Goal: Communication & Community: Participate in discussion

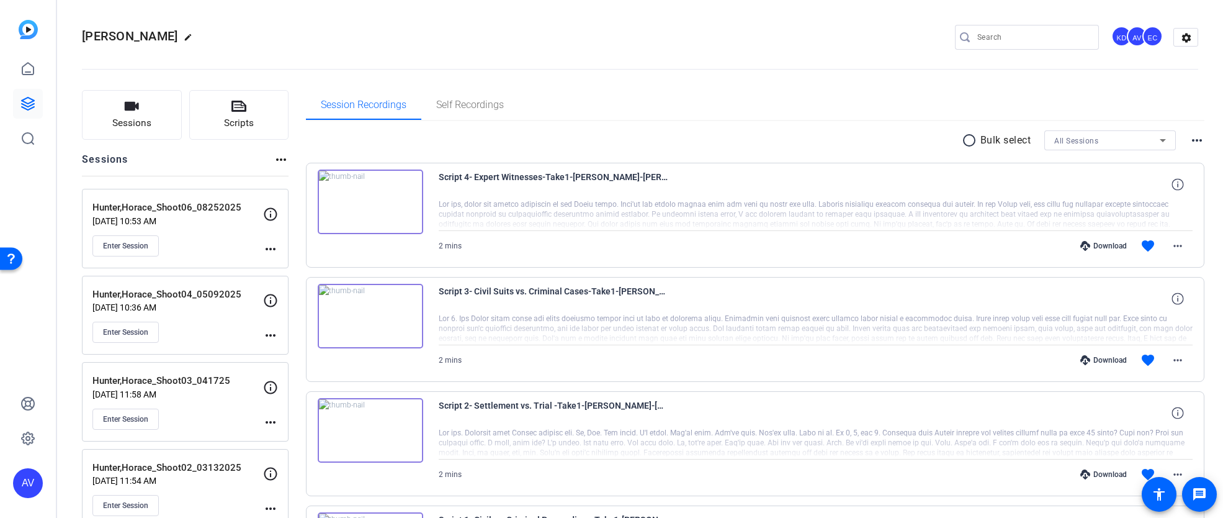
click at [91, 241] on div "Hunter,Horace_Shoot06_08252025 Aug 25, 2025 @ 10:53 AM Enter Session more_horiz" at bounding box center [185, 228] width 207 height 79
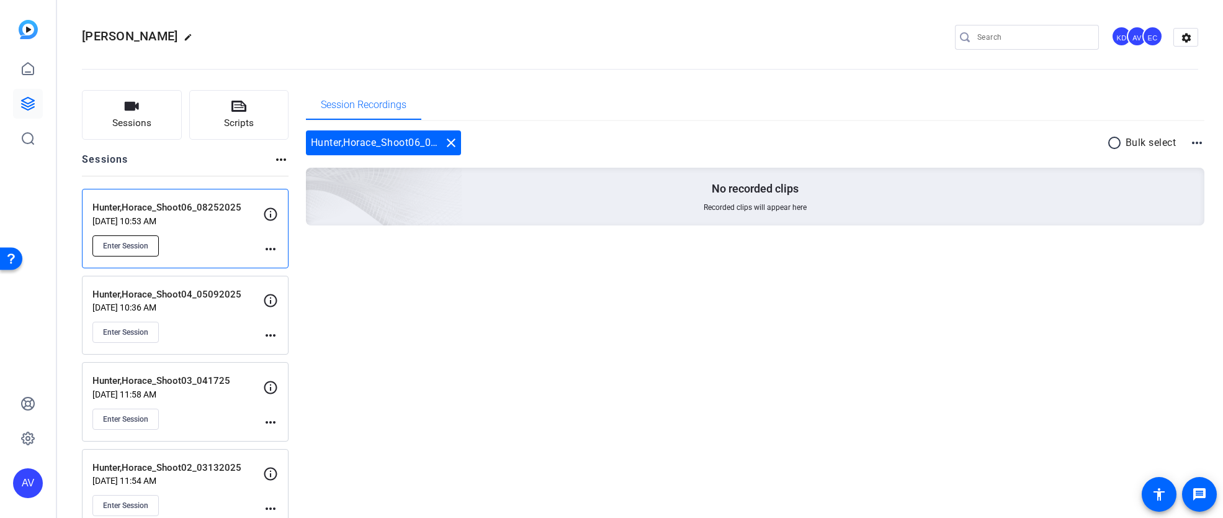
click at [115, 245] on span "Enter Session" at bounding box center [125, 246] width 45 height 10
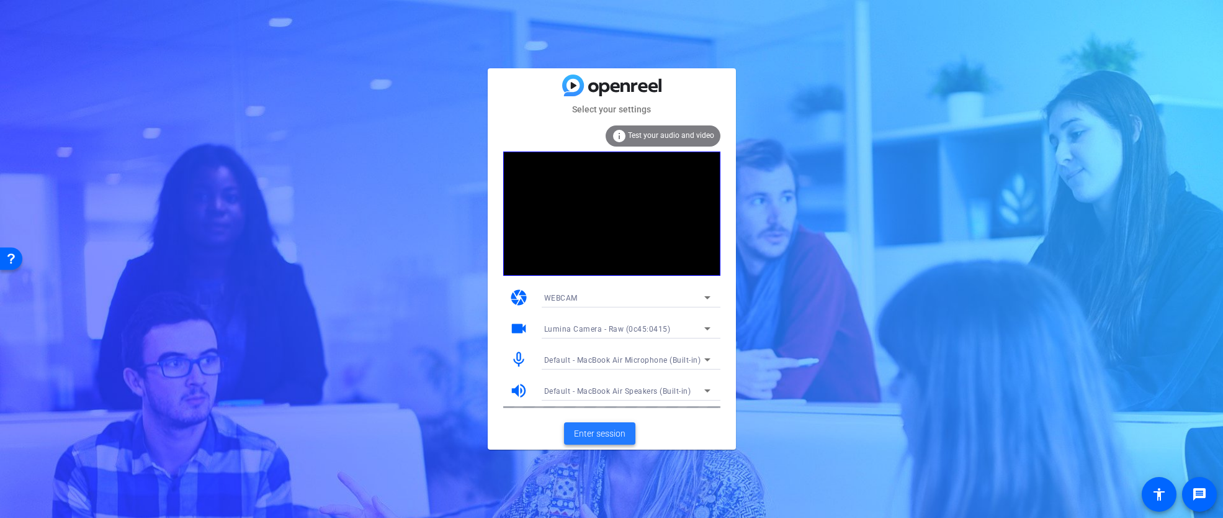
click at [593, 427] on span "Enter session" at bounding box center [600, 433] width 52 height 13
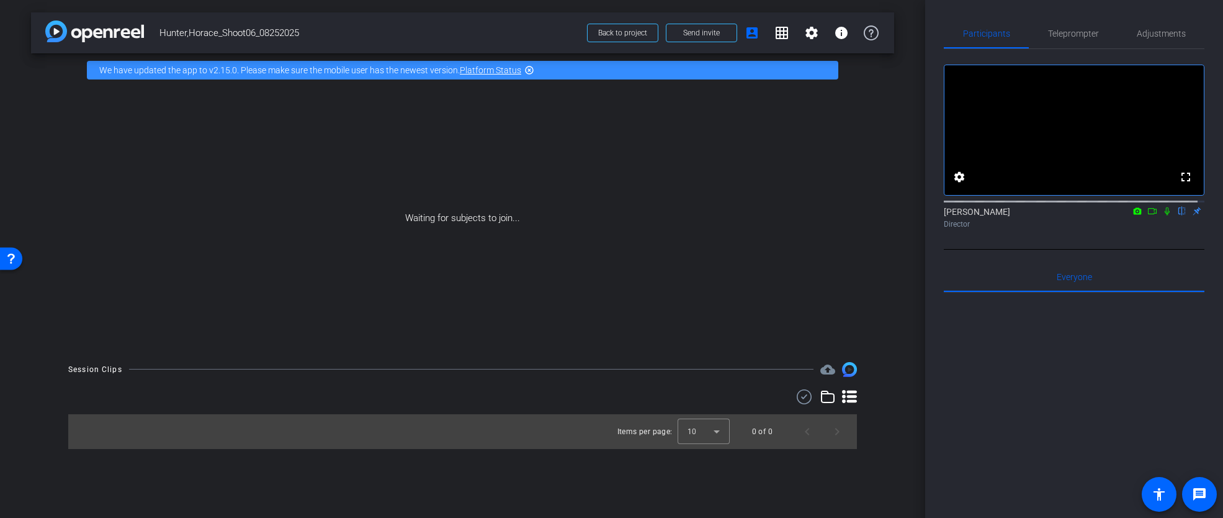
click at [1162, 215] on icon at bounding box center [1167, 211] width 10 height 9
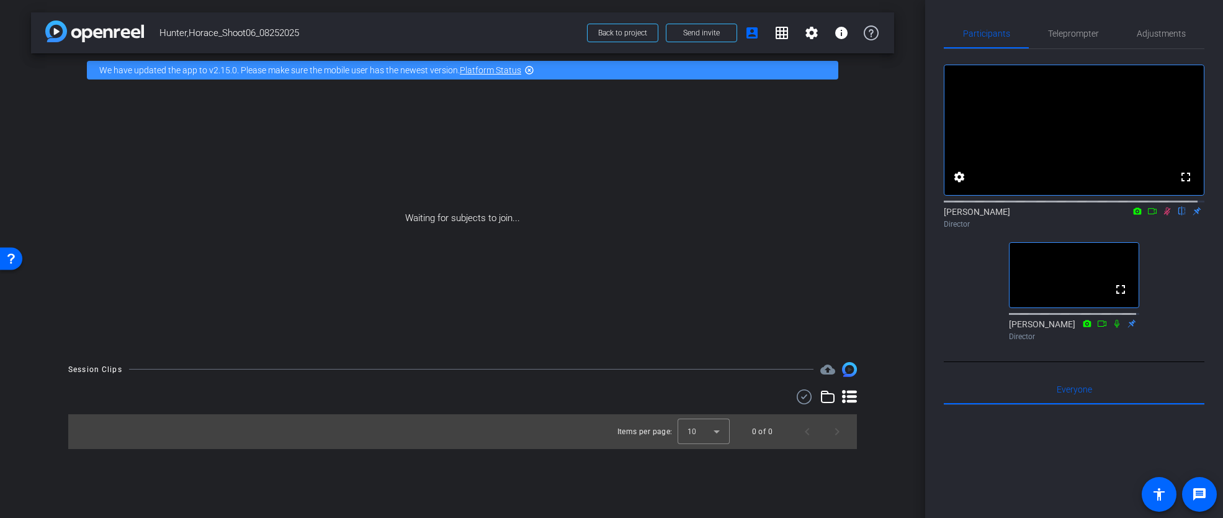
click at [1164, 215] on icon at bounding box center [1167, 211] width 7 height 8
